Goal: Information Seeking & Learning: Find specific fact

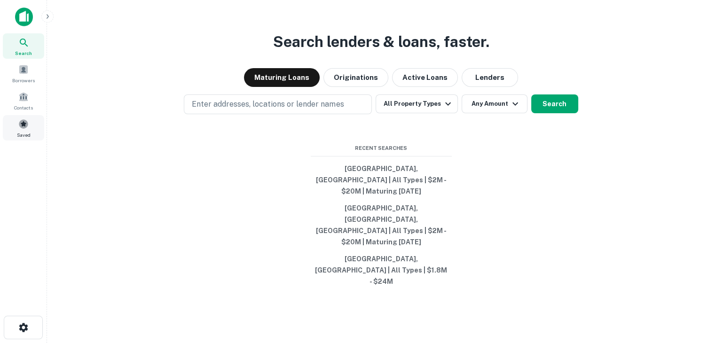
click at [19, 126] on span at bounding box center [23, 124] width 10 height 10
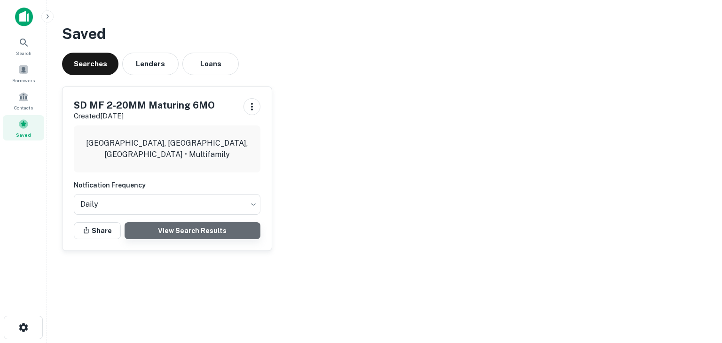
click at [172, 229] on link "View Search Results" at bounding box center [193, 230] width 136 height 17
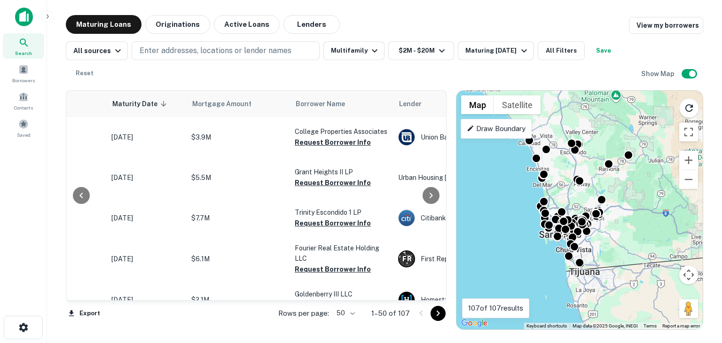
scroll to position [0, 119]
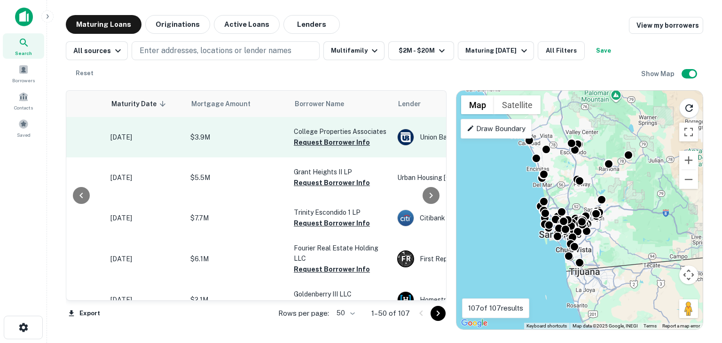
click at [313, 140] on button "Request Borrower Info" at bounding box center [332, 142] width 76 height 11
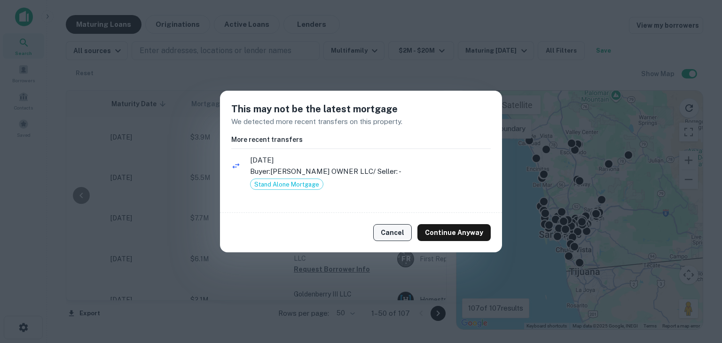
click at [395, 227] on button "Cancel" at bounding box center [392, 232] width 39 height 17
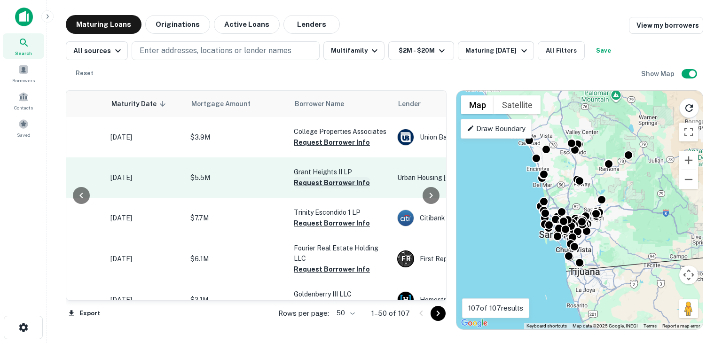
click at [333, 182] on button "Request Borrower Info" at bounding box center [332, 182] width 76 height 11
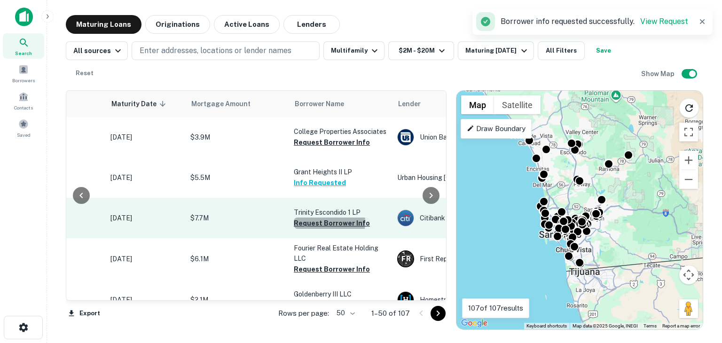
click at [321, 222] on button "Request Borrower Info" at bounding box center [332, 223] width 76 height 11
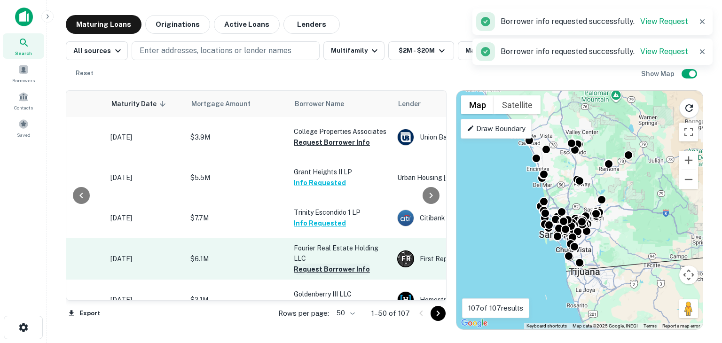
click at [313, 269] on button "Request Borrower Info" at bounding box center [332, 269] width 76 height 11
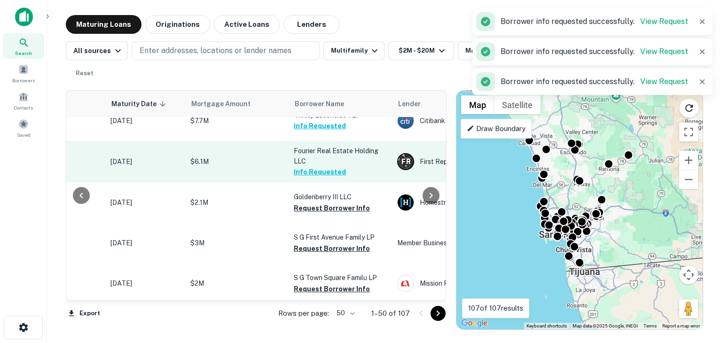
scroll to position [98, 119]
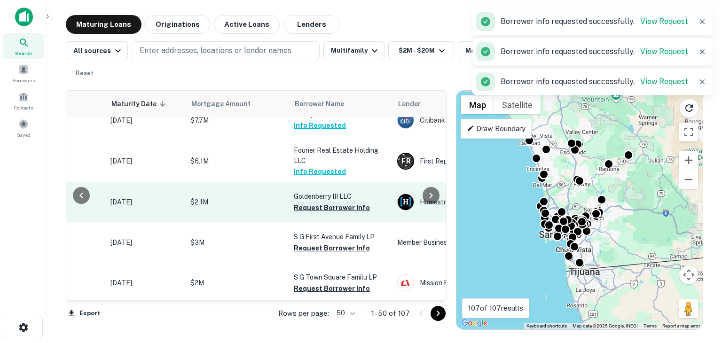
click at [318, 206] on button "Request Borrower Info" at bounding box center [332, 207] width 76 height 11
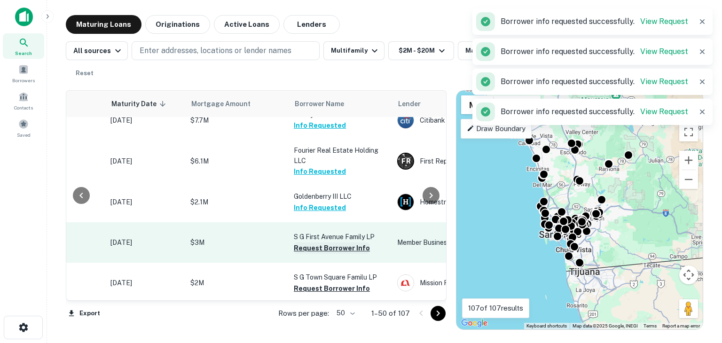
click at [318, 250] on button "Request Borrower Info" at bounding box center [332, 248] width 76 height 11
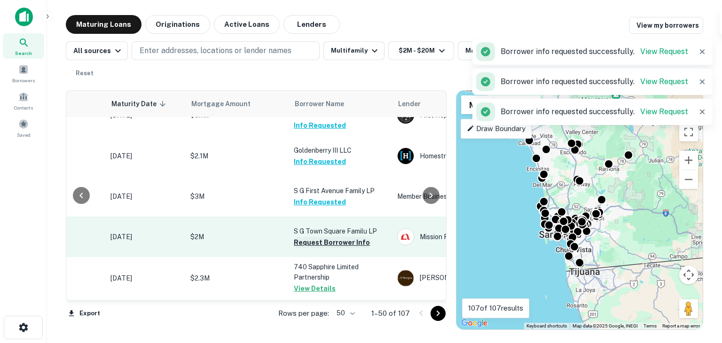
click at [316, 241] on button "Request Borrower Info" at bounding box center [332, 242] width 76 height 11
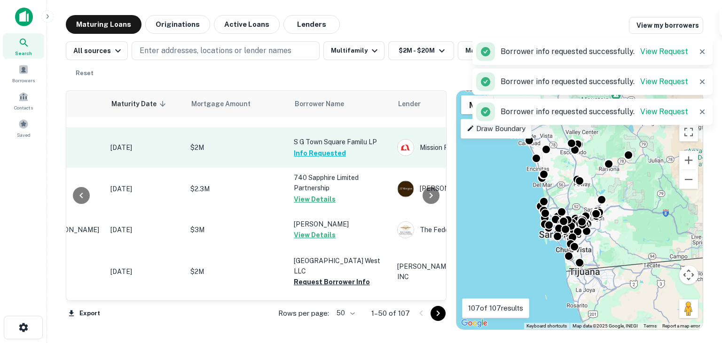
scroll to position [234, 119]
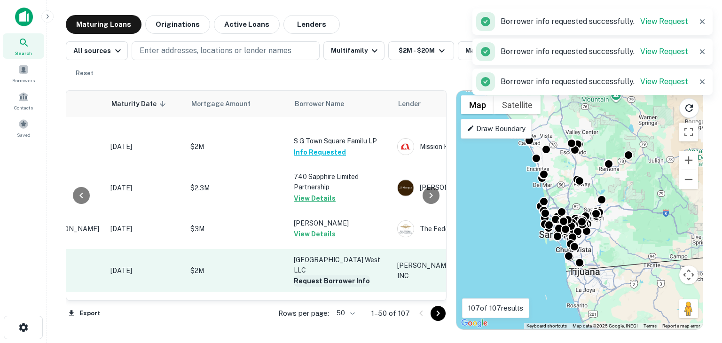
click at [315, 276] on button "Request Borrower Info" at bounding box center [332, 281] width 76 height 11
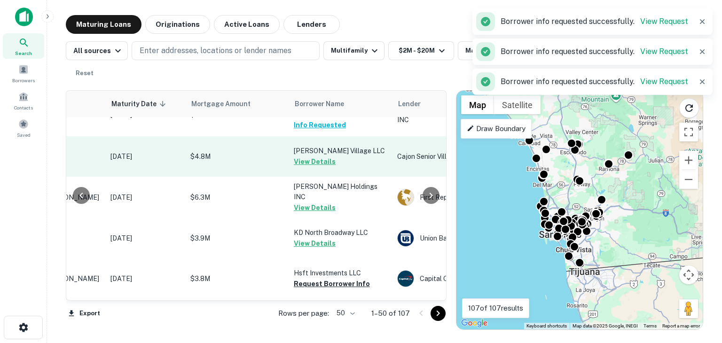
scroll to position [430, 119]
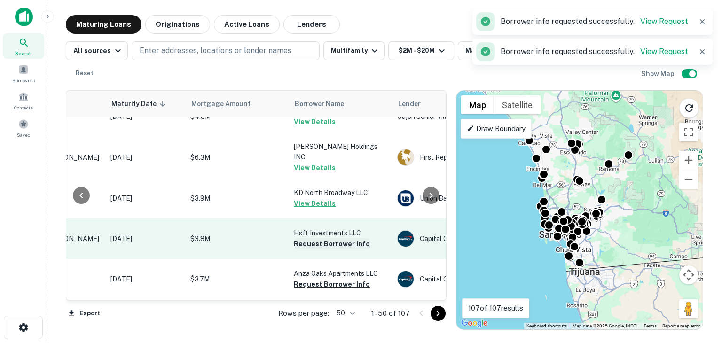
click at [315, 240] on button "Request Borrower Info" at bounding box center [332, 243] width 76 height 11
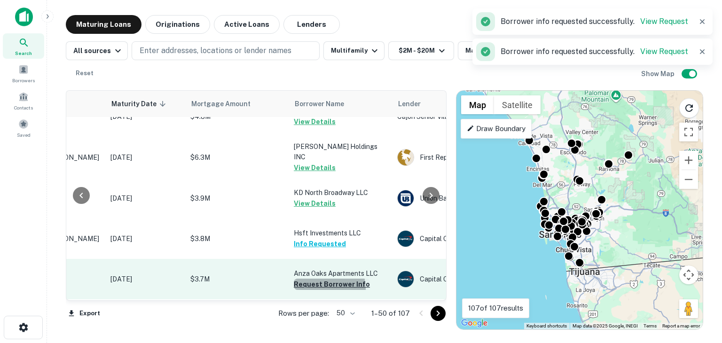
click at [315, 285] on button "Request Borrower Info" at bounding box center [332, 284] width 76 height 11
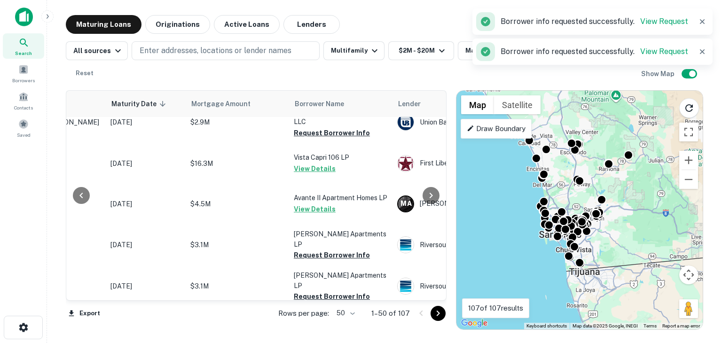
scroll to position [636, 119]
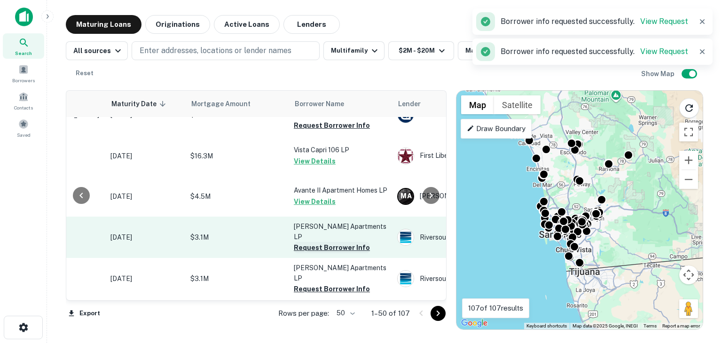
click at [317, 242] on button "Request Borrower Info" at bounding box center [332, 247] width 76 height 11
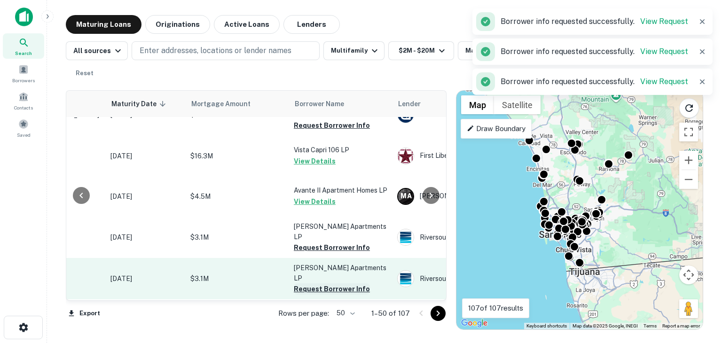
click at [314, 284] on button "Request Borrower Info" at bounding box center [332, 289] width 76 height 11
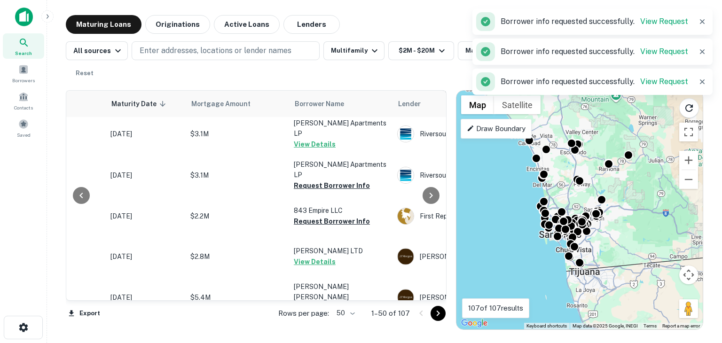
scroll to position [741, 119]
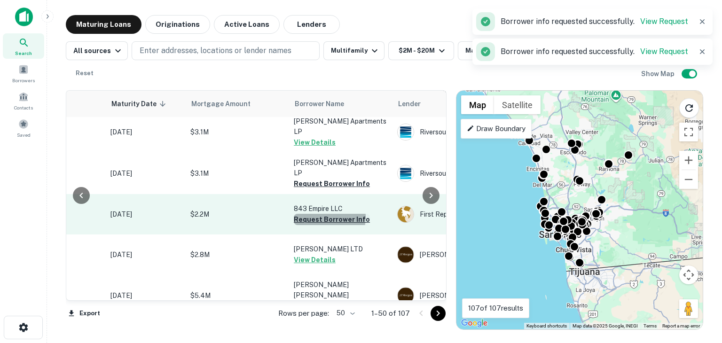
click at [315, 214] on button "Request Borrower Info" at bounding box center [332, 219] width 76 height 11
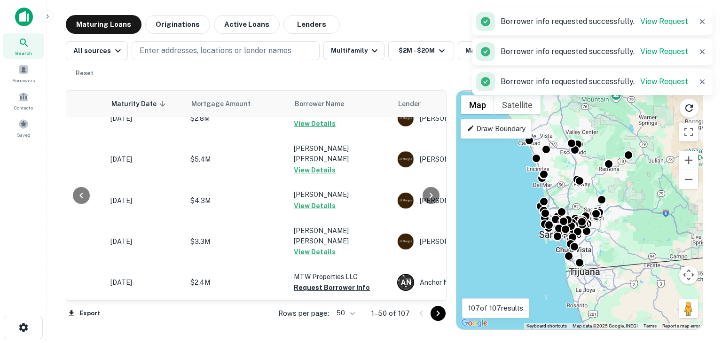
scroll to position [924, 119]
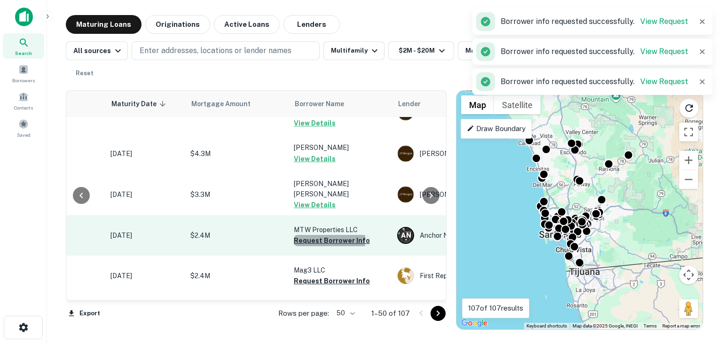
click at [317, 235] on button "Request Borrower Info" at bounding box center [332, 240] width 76 height 11
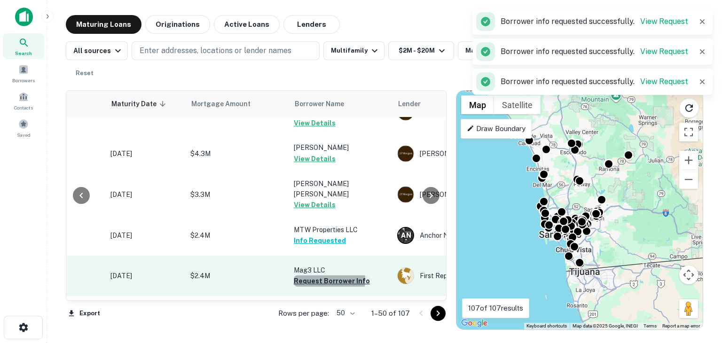
click at [316, 276] on button "Request Borrower Info" at bounding box center [332, 281] width 76 height 11
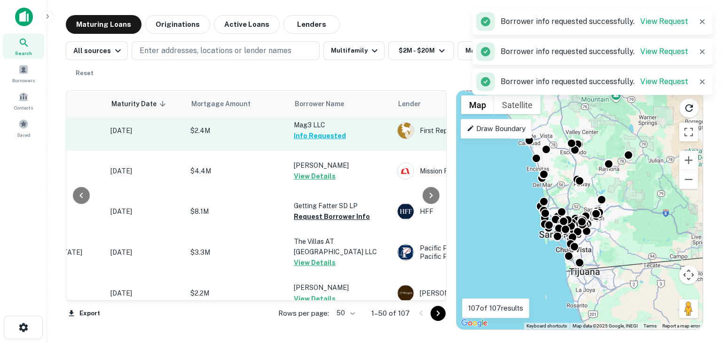
scroll to position [1072, 119]
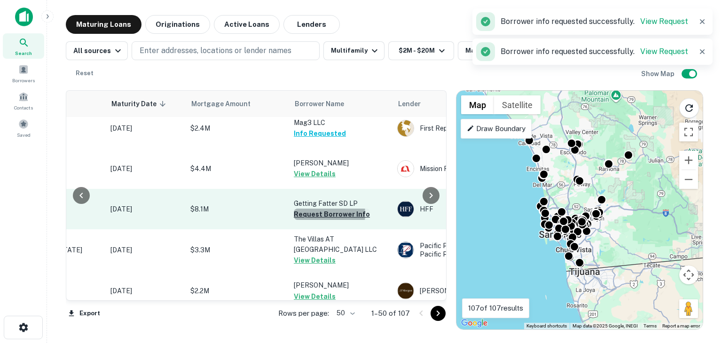
click at [319, 209] on button "Request Borrower Info" at bounding box center [332, 214] width 76 height 11
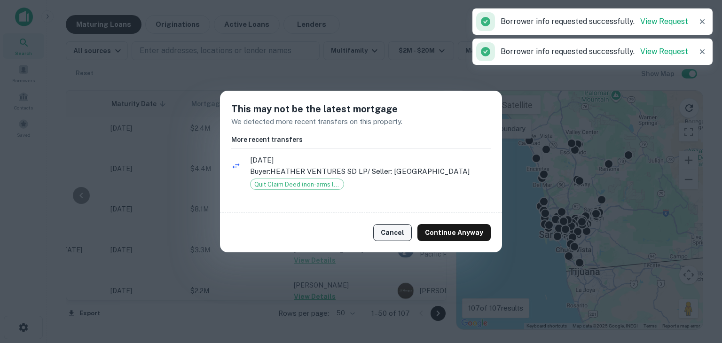
click at [390, 232] on button "Cancel" at bounding box center [392, 232] width 39 height 17
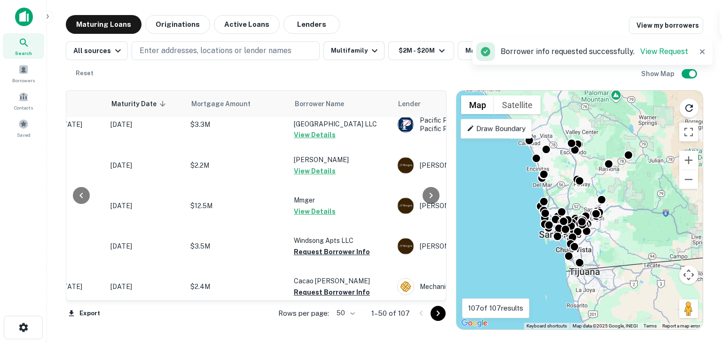
scroll to position [1198, 119]
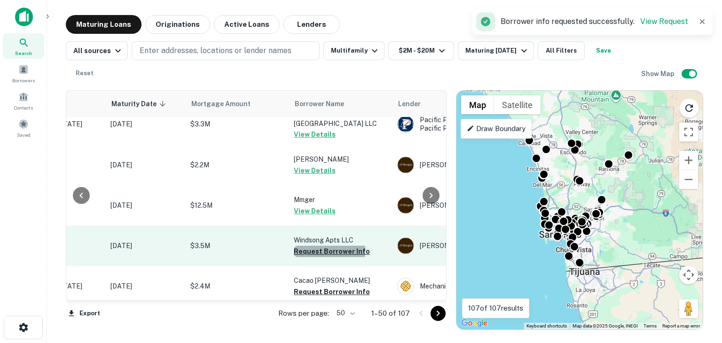
click at [311, 246] on button "Request Borrower Info" at bounding box center [332, 251] width 76 height 11
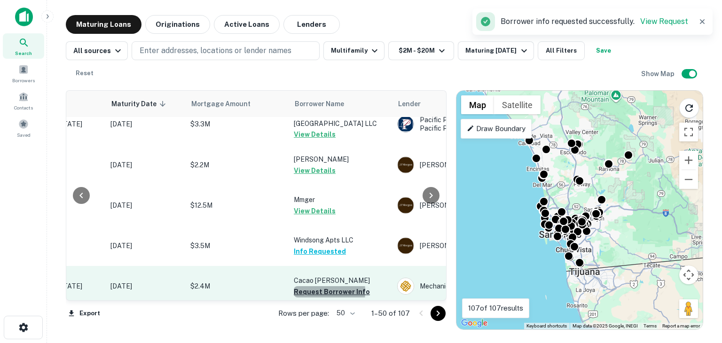
click at [312, 286] on button "Request Borrower Info" at bounding box center [332, 291] width 76 height 11
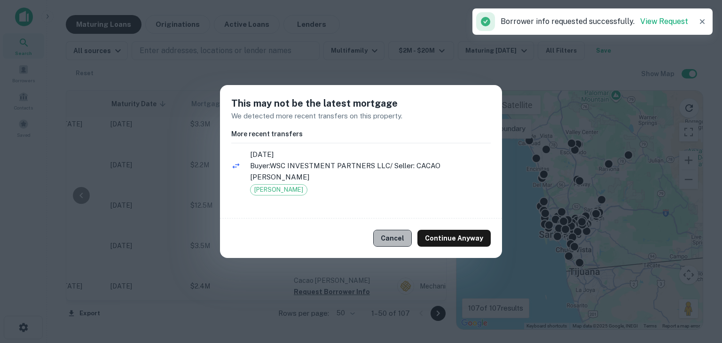
click at [394, 241] on button "Cancel" at bounding box center [392, 238] width 39 height 17
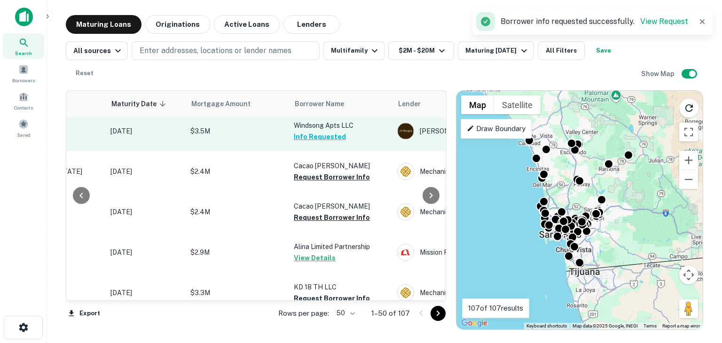
scroll to position [1313, 119]
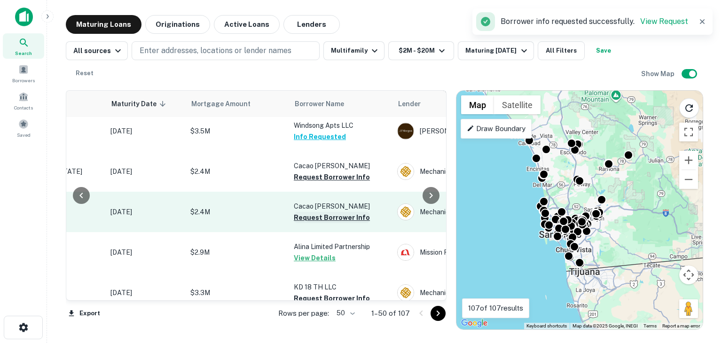
click at [318, 212] on button "Request Borrower Info" at bounding box center [332, 217] width 76 height 11
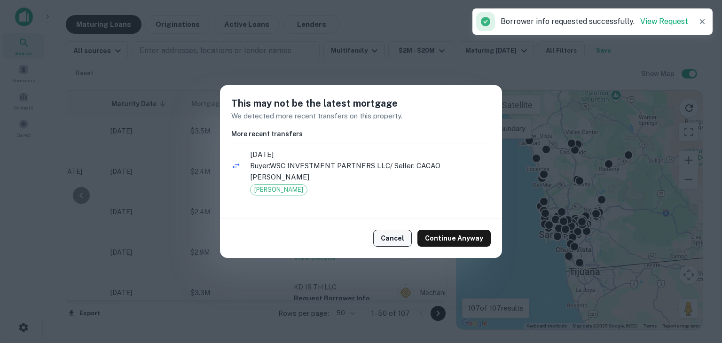
click at [386, 239] on button "Cancel" at bounding box center [392, 238] width 39 height 17
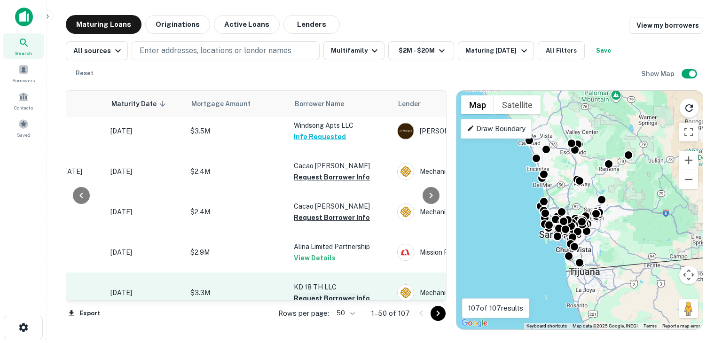
click at [324, 293] on button "Request Borrower Info" at bounding box center [332, 298] width 76 height 11
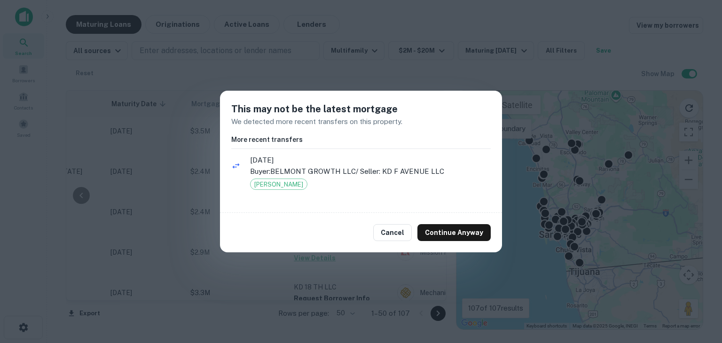
click at [386, 243] on div "Cancel Continue Anyway" at bounding box center [361, 232] width 282 height 39
click at [386, 234] on button "Cancel" at bounding box center [392, 232] width 39 height 17
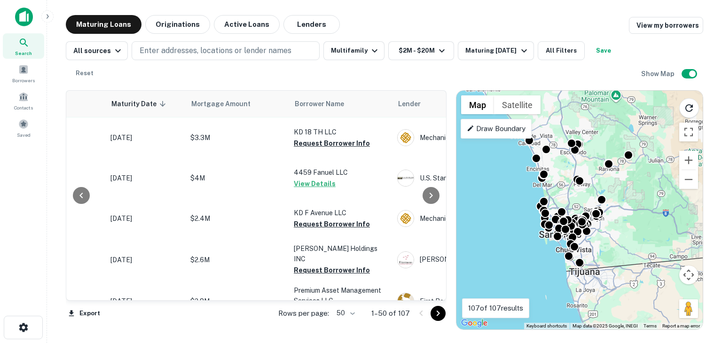
scroll to position [1468, 119]
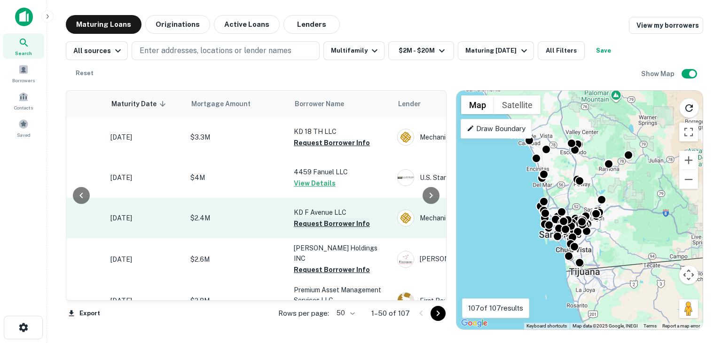
click at [337, 218] on button "Request Borrower Info" at bounding box center [332, 223] width 76 height 11
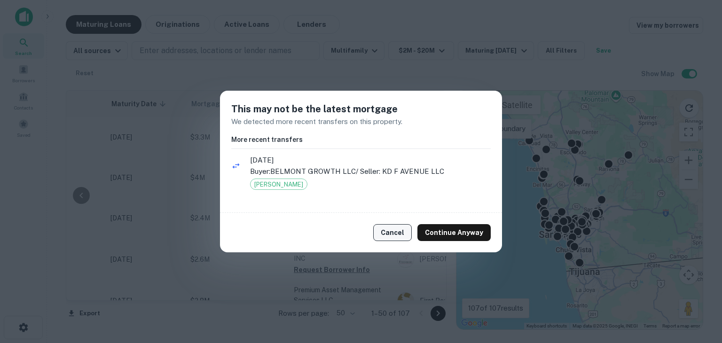
click at [393, 232] on button "Cancel" at bounding box center [392, 232] width 39 height 17
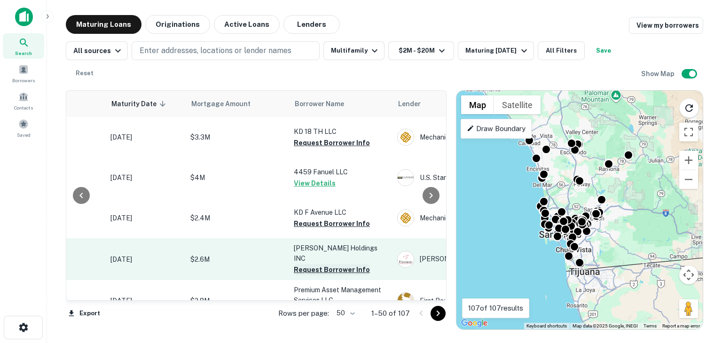
click at [319, 264] on button "Request Borrower Info" at bounding box center [332, 269] width 76 height 11
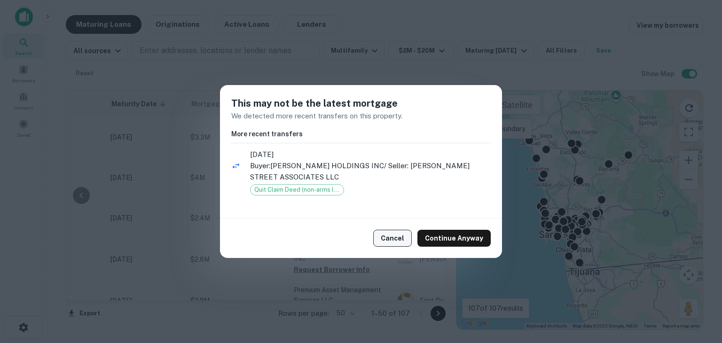
click at [386, 230] on button "Cancel" at bounding box center [392, 238] width 39 height 17
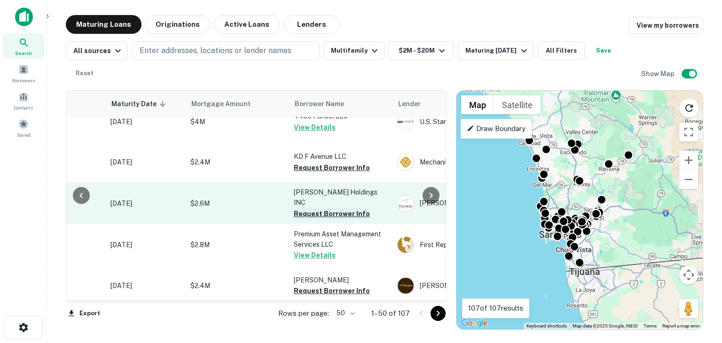
scroll to position [1525, 119]
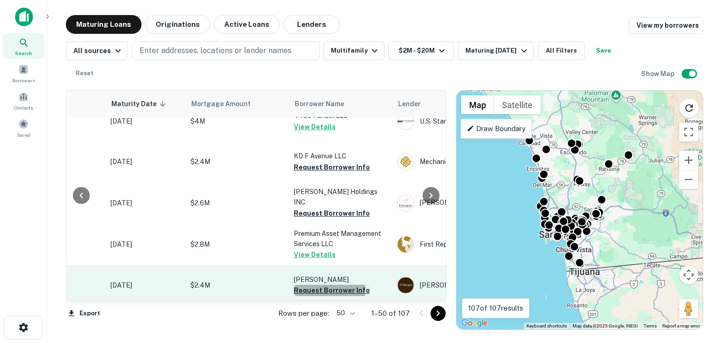
click at [318, 285] on button "Request Borrower Info" at bounding box center [332, 290] width 76 height 11
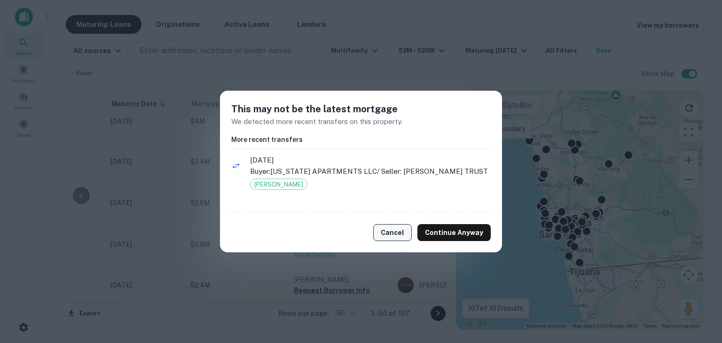
click at [398, 237] on button "Cancel" at bounding box center [392, 232] width 39 height 17
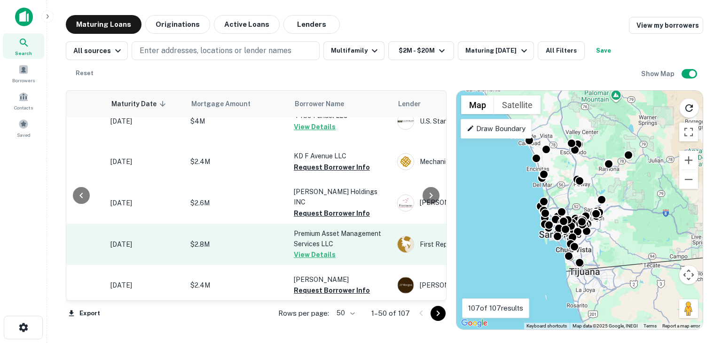
scroll to position [1576, 119]
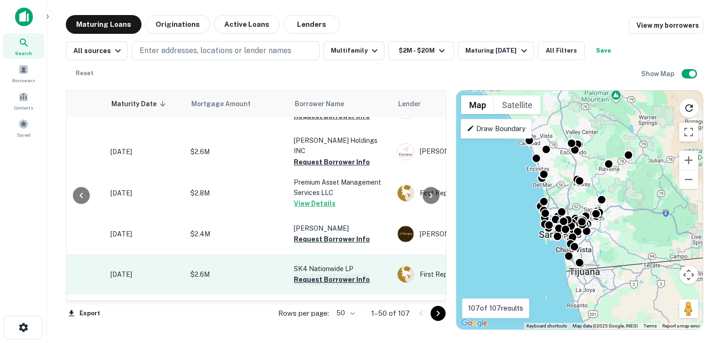
click at [335, 274] on button "Request Borrower Info" at bounding box center [332, 279] width 76 height 11
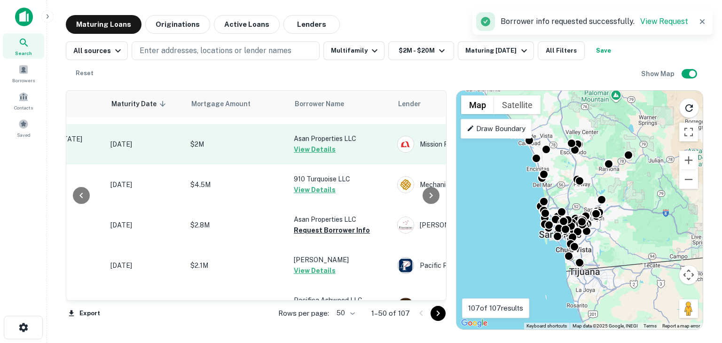
scroll to position [1747, 119]
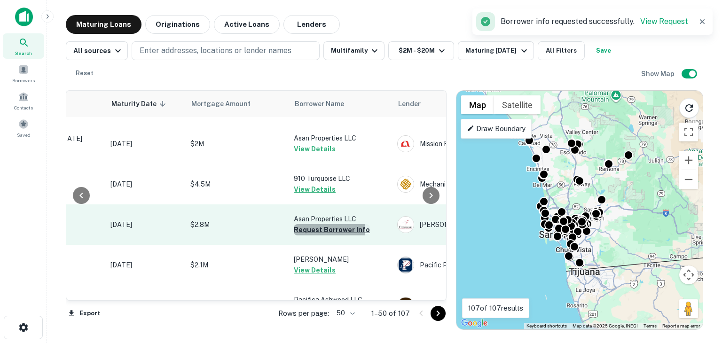
click at [322, 224] on button "Request Borrower Info" at bounding box center [332, 229] width 76 height 11
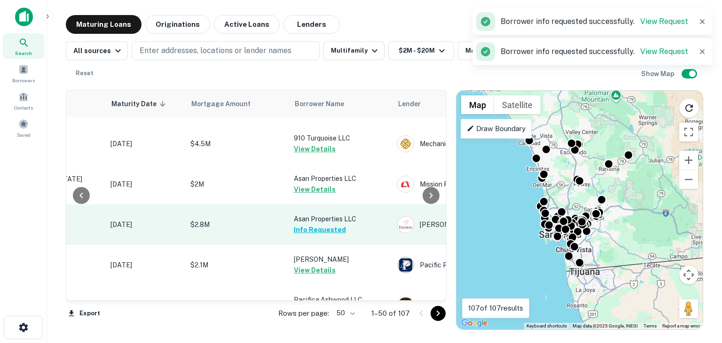
scroll to position [1818, 119]
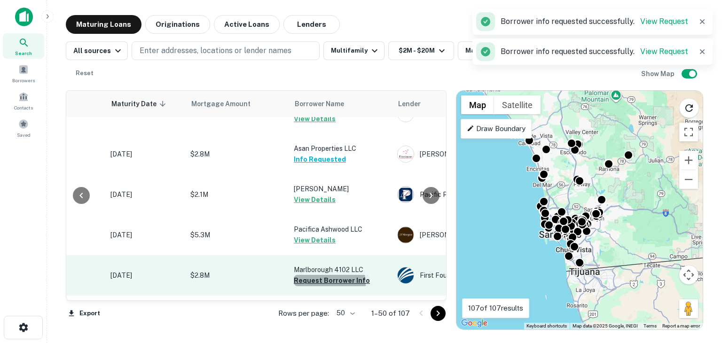
click at [319, 275] on button "Request Borrower Info" at bounding box center [332, 280] width 76 height 11
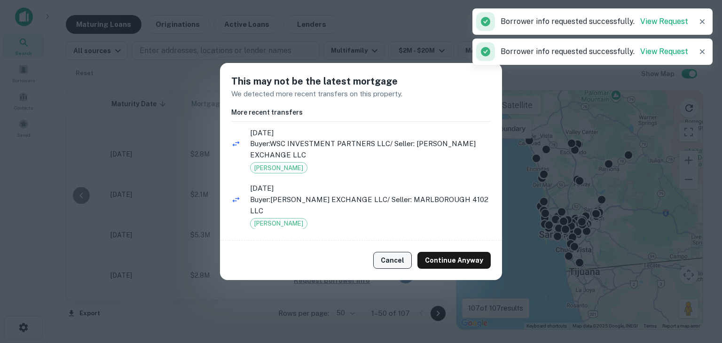
click at [391, 266] on button "Cancel" at bounding box center [392, 260] width 39 height 17
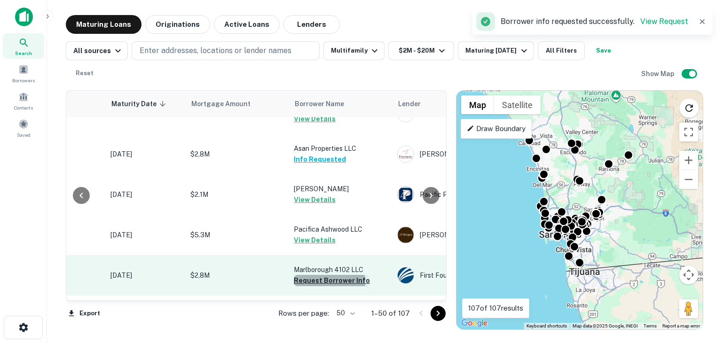
click at [312, 275] on button "Request Borrower Info" at bounding box center [332, 280] width 76 height 11
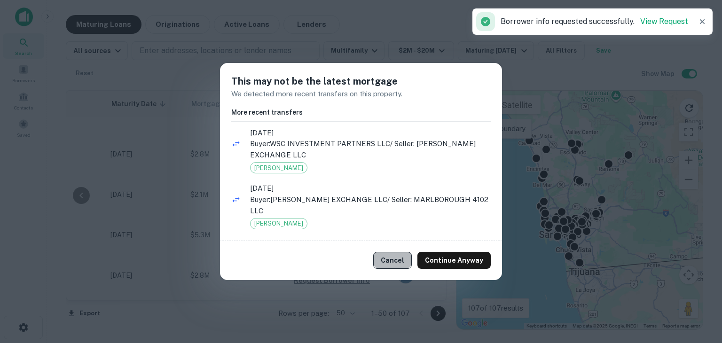
click at [412, 259] on button "Cancel" at bounding box center [392, 260] width 39 height 17
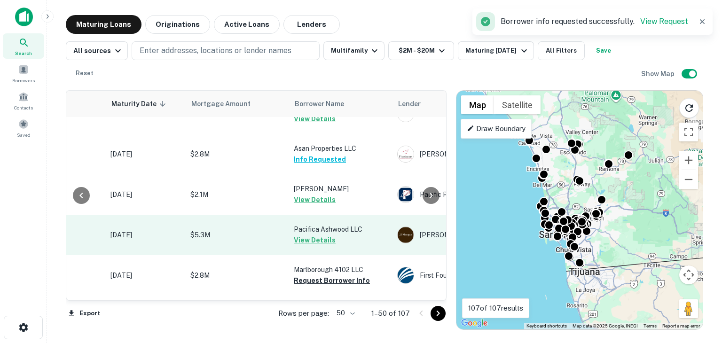
scroll to position [1849, 119]
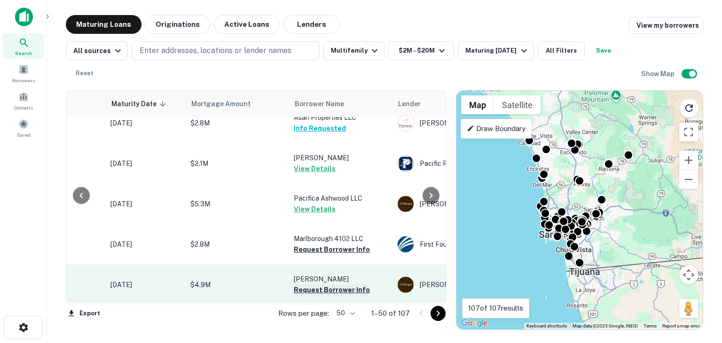
click at [323, 284] on button "Request Borrower Info" at bounding box center [332, 289] width 76 height 11
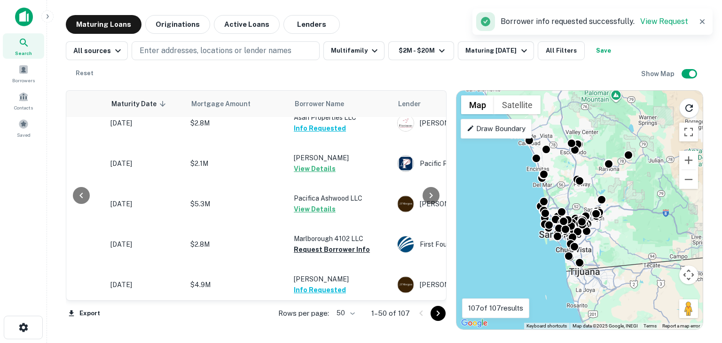
click at [434, 316] on icon "Go to next page" at bounding box center [438, 313] width 11 height 11
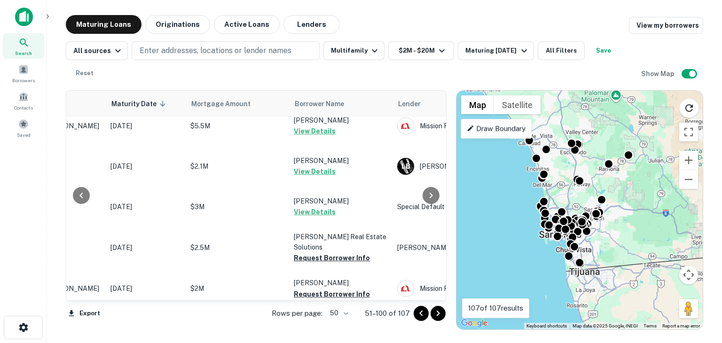
scroll to position [229, 119]
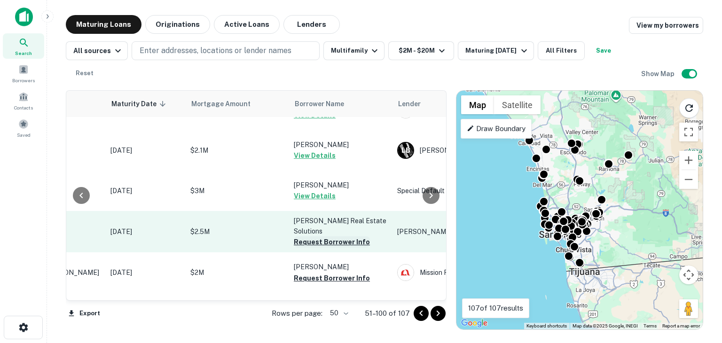
click at [335, 243] on button "Request Borrower Info" at bounding box center [332, 242] width 76 height 11
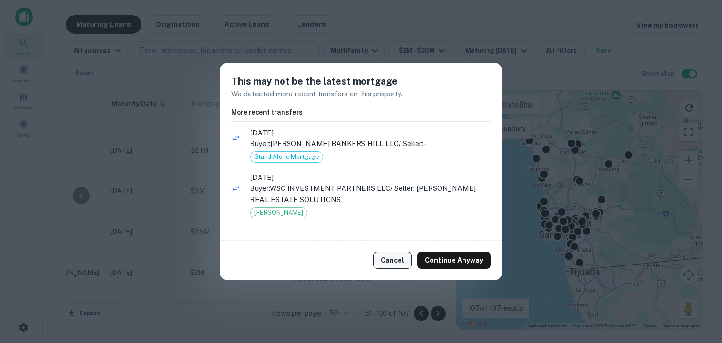
click at [379, 255] on button "Cancel" at bounding box center [392, 260] width 39 height 17
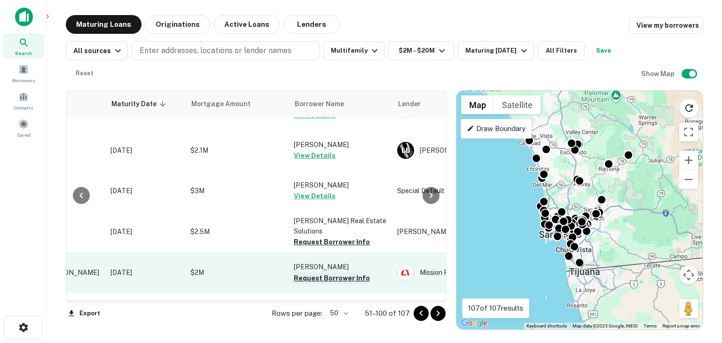
click at [323, 278] on button "Request Borrower Info" at bounding box center [332, 278] width 76 height 11
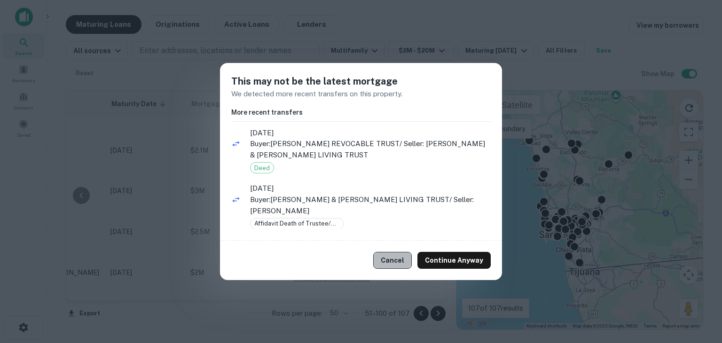
click at [401, 257] on button "Cancel" at bounding box center [392, 260] width 39 height 17
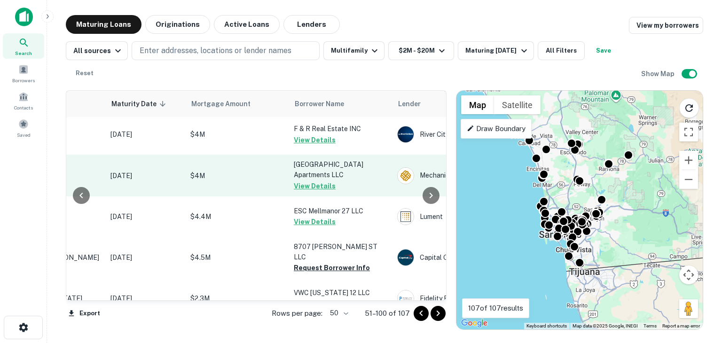
scroll to position [418, 119]
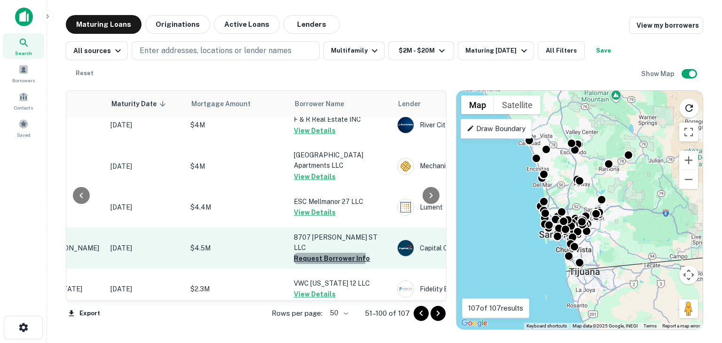
click at [325, 253] on button "Request Borrower Info" at bounding box center [332, 258] width 76 height 11
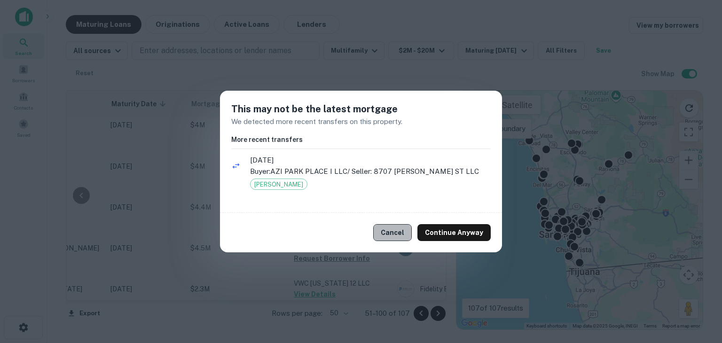
click at [400, 231] on button "Cancel" at bounding box center [392, 232] width 39 height 17
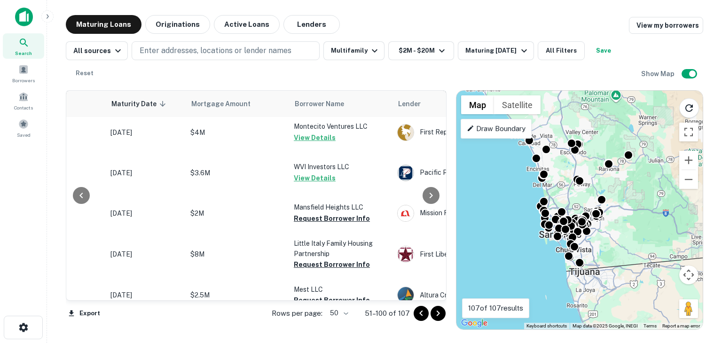
scroll to position [1332, 119]
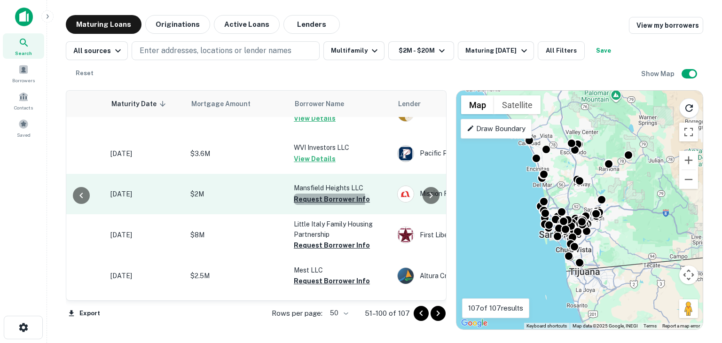
click at [320, 197] on button "Request Borrower Info" at bounding box center [332, 199] width 76 height 11
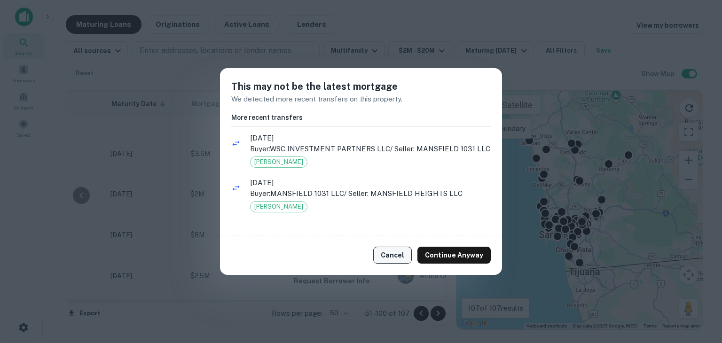
click at [394, 254] on button "Cancel" at bounding box center [392, 255] width 39 height 17
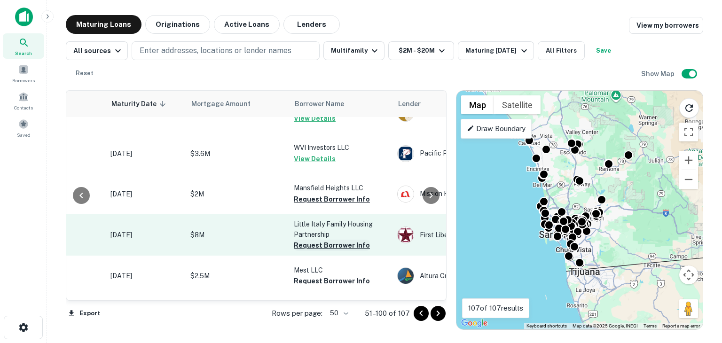
click at [347, 245] on button "Request Borrower Info" at bounding box center [332, 245] width 76 height 11
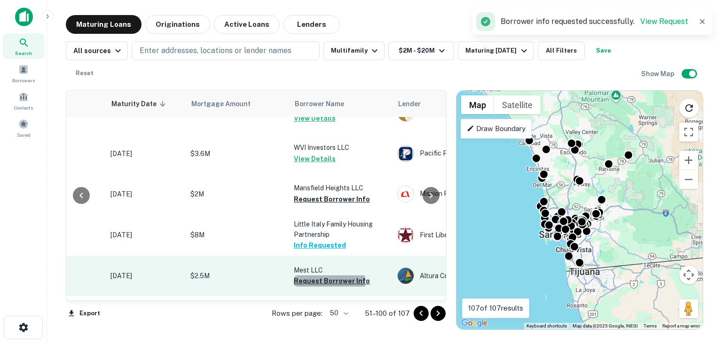
click at [327, 280] on button "Request Borrower Info" at bounding box center [332, 281] width 76 height 11
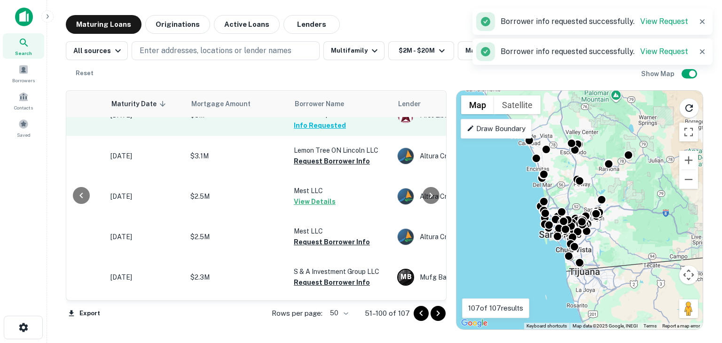
scroll to position [1455, 119]
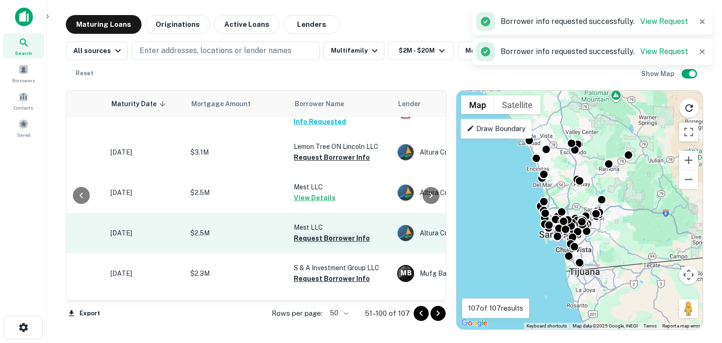
click at [349, 238] on button "Request Borrower Info" at bounding box center [332, 238] width 76 height 11
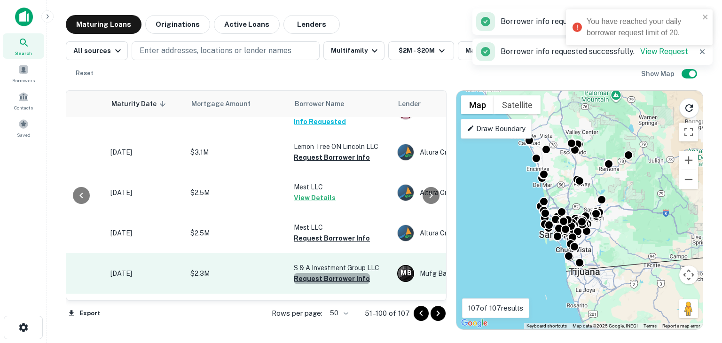
click at [337, 276] on button "Request Borrower Info" at bounding box center [332, 278] width 76 height 11
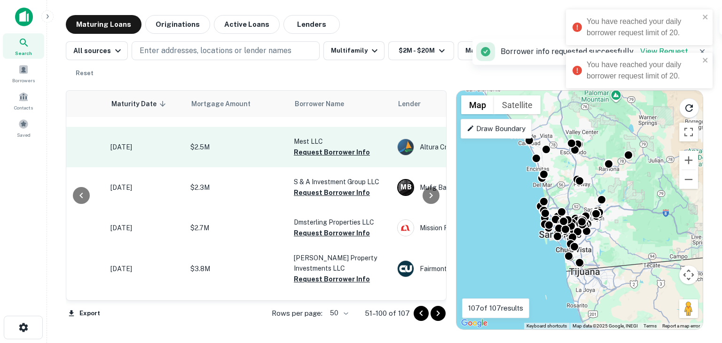
scroll to position [1565, 119]
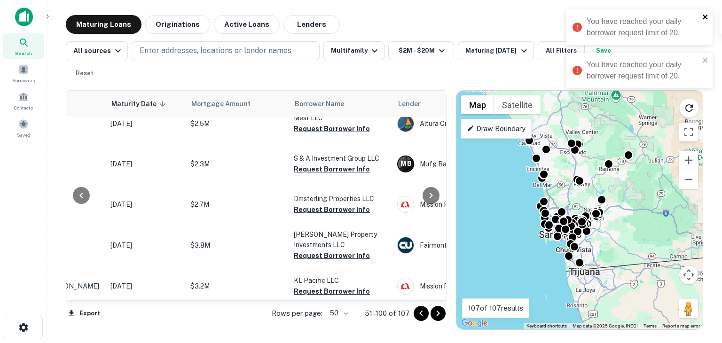
click at [709, 15] on icon "close" at bounding box center [705, 17] width 7 height 8
click at [703, 62] on icon "close" at bounding box center [705, 60] width 5 height 5
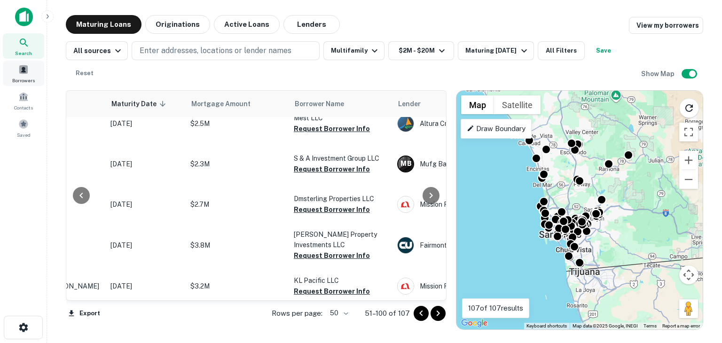
click at [28, 79] on span "Borrowers" at bounding box center [23, 81] width 23 height 8
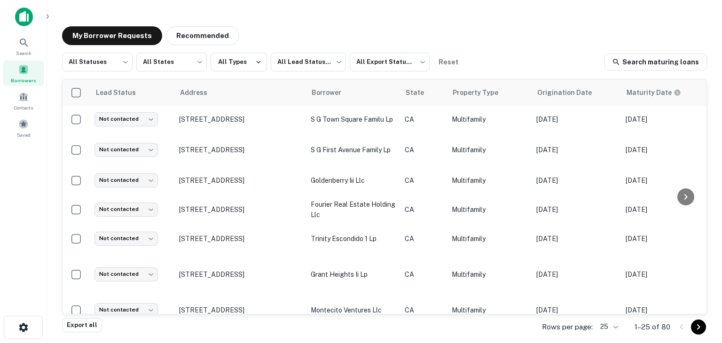
scroll to position [430, 0]
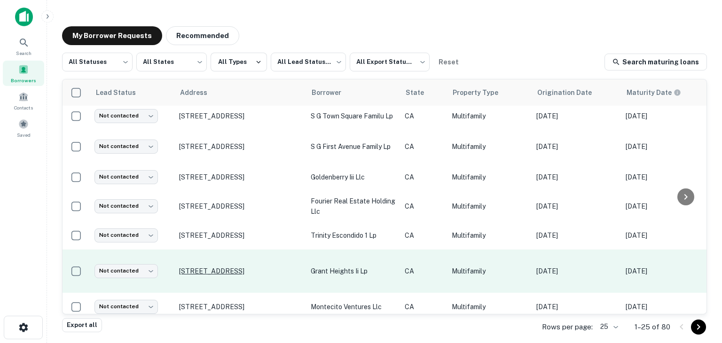
click at [203, 267] on p "[STREET_ADDRESS]" at bounding box center [240, 271] width 122 height 8
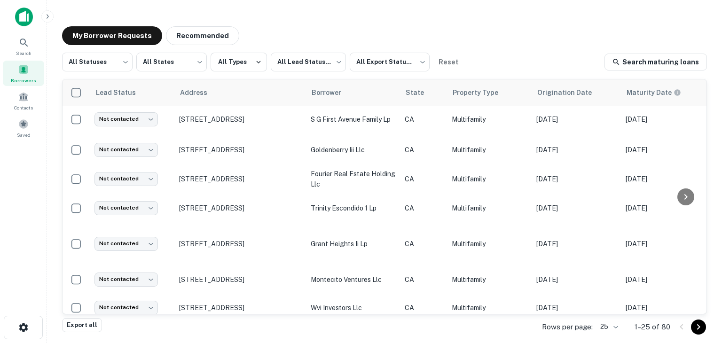
scroll to position [550, 0]
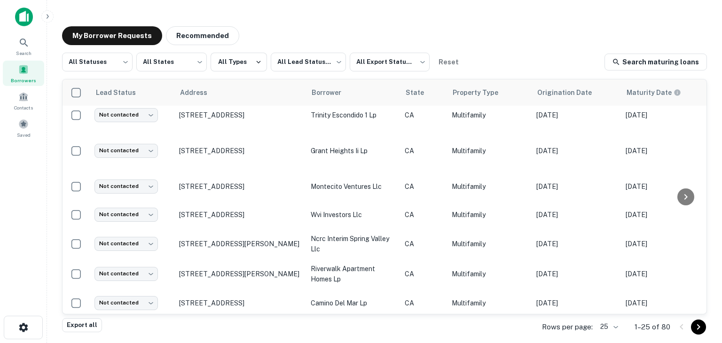
click at [597, 322] on div "Rows per page: 25 ** 1–25 of 80" at bounding box center [619, 327] width 176 height 25
click at [603, 324] on body "Search Borrowers Contacts Saved My Borrower Requests Recommended All Statuses *…" at bounding box center [361, 171] width 722 height 343
click at [613, 279] on li "100" at bounding box center [609, 272] width 32 height 17
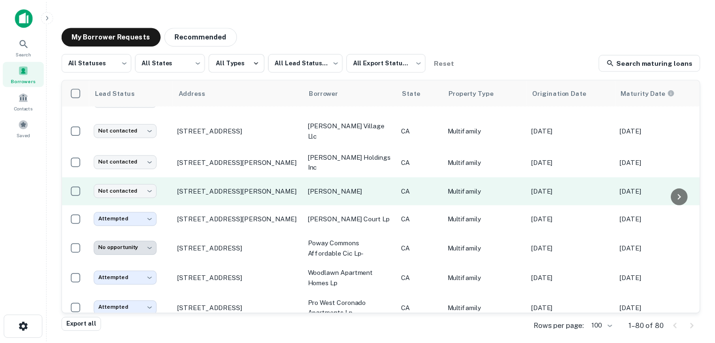
scroll to position [1113, 0]
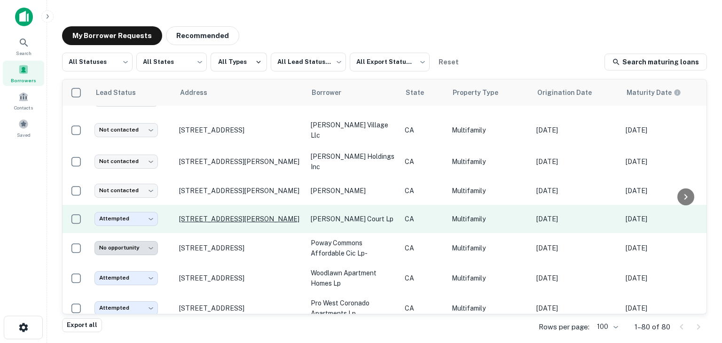
click at [242, 215] on p "[STREET_ADDRESS][PERSON_NAME]" at bounding box center [240, 219] width 122 height 8
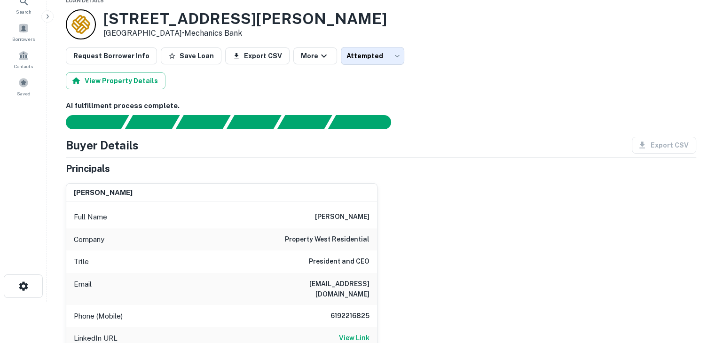
scroll to position [41, 0]
click at [359, 208] on div "Full Name [PERSON_NAME]" at bounding box center [221, 217] width 311 height 23
click at [409, 160] on div "Buyer Details Export CSV Principals [PERSON_NAME] Full Name [PERSON_NAME] Compa…" at bounding box center [381, 317] width 631 height 361
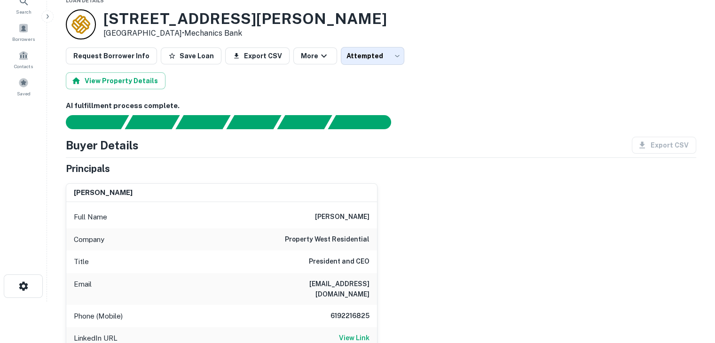
click at [455, 142] on div "Buyer Details Export CSV" at bounding box center [381, 145] width 631 height 17
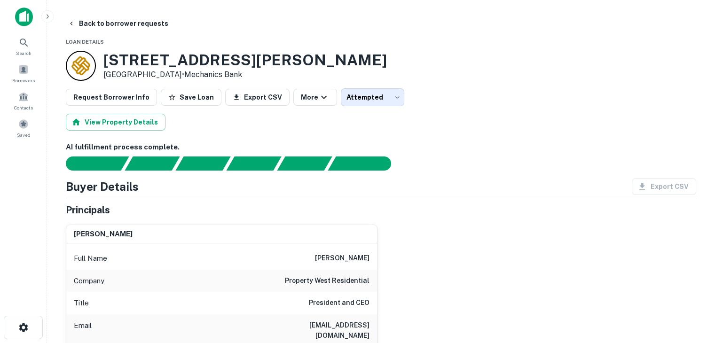
scroll to position [88, 0]
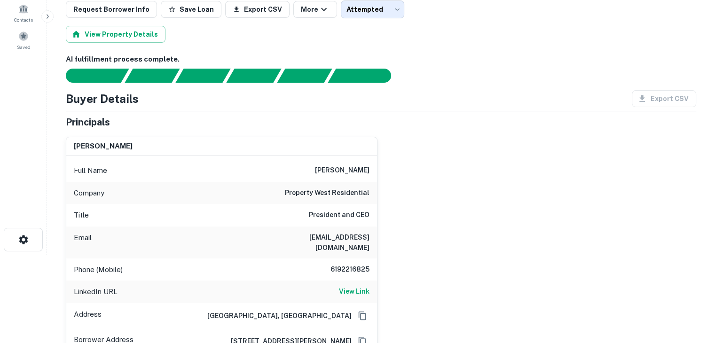
click at [331, 191] on h6 "property west residential" at bounding box center [327, 193] width 85 height 11
copy h6 "property west residential"
